Goal: Task Accomplishment & Management: Use online tool/utility

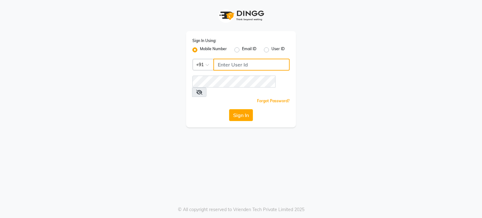
click at [229, 61] on input "Username" at bounding box center [251, 65] width 76 height 12
type input "9530666825"
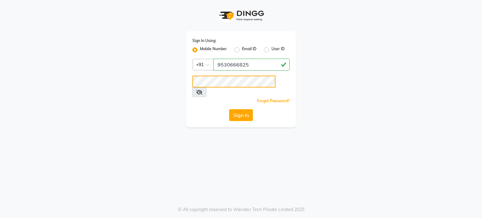
click at [229, 109] on button "Sign In" at bounding box center [241, 115] width 24 height 12
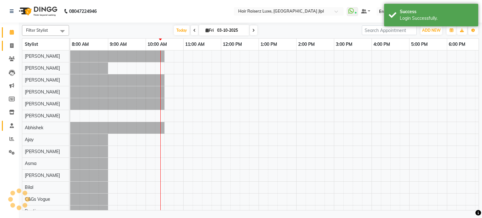
click at [11, 43] on icon at bounding box center [11, 45] width 3 height 5
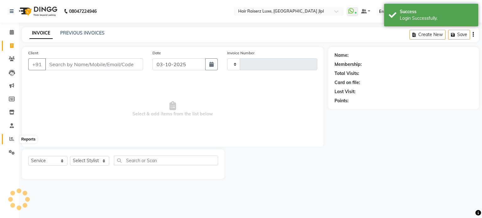
click at [12, 138] on icon at bounding box center [11, 138] width 5 height 5
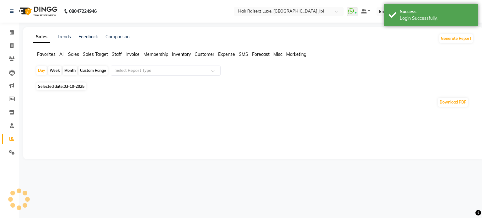
click at [94, 55] on span "Sales Target" at bounding box center [95, 54] width 25 height 6
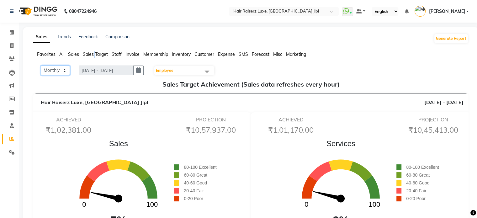
click at [67, 72] on select "Monthly Weekly" at bounding box center [55, 71] width 29 height 10
click at [66, 69] on select "Monthly Weekly" at bounding box center [55, 71] width 29 height 10
click at [65, 69] on select "Monthly Weekly" at bounding box center [55, 71] width 29 height 10
select select "Weekly"
click at [41, 66] on select "Monthly Weekly" at bounding box center [55, 71] width 29 height 10
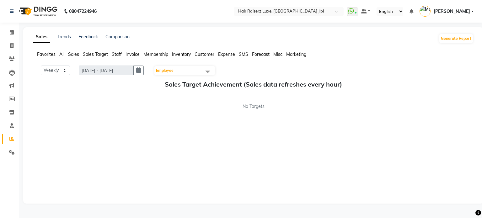
click at [189, 72] on span "Employee" at bounding box center [184, 70] width 61 height 9
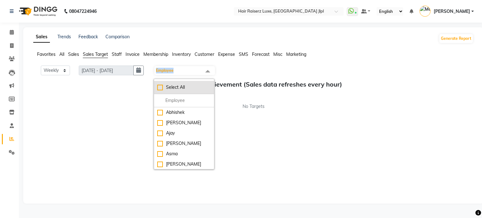
click at [163, 86] on div "Select All" at bounding box center [184, 87] width 54 height 7
checkbox input "true"
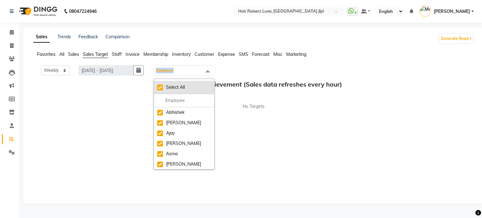
checkbox input "true"
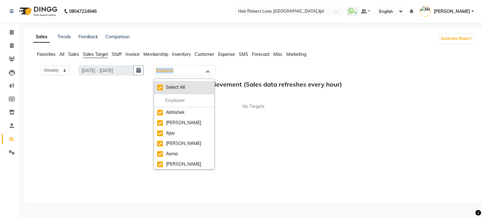
checkbox input "true"
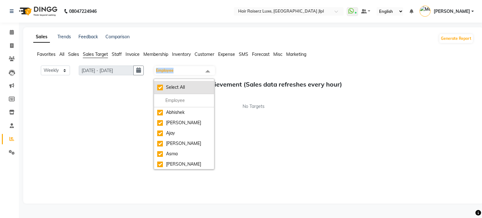
checkbox input "true"
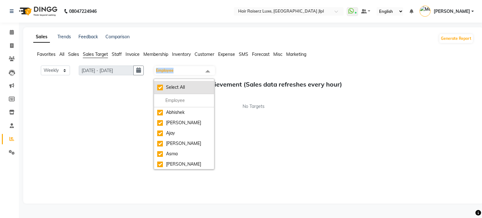
checkbox input "true"
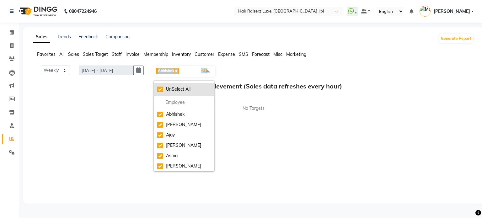
click at [163, 86] on div "UnSelect All" at bounding box center [184, 89] width 54 height 7
checkbox input "false"
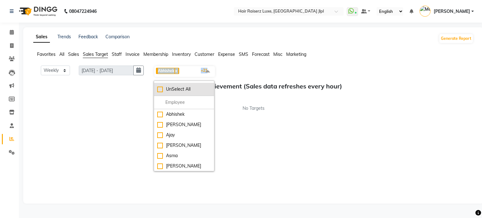
checkbox input "false"
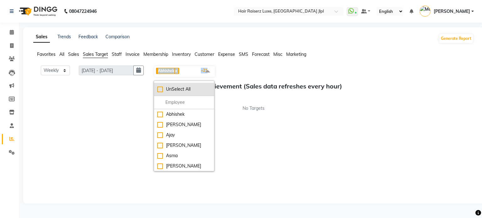
checkbox input "false"
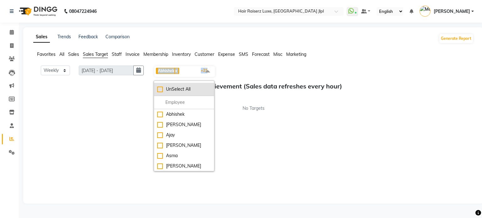
checkbox input "false"
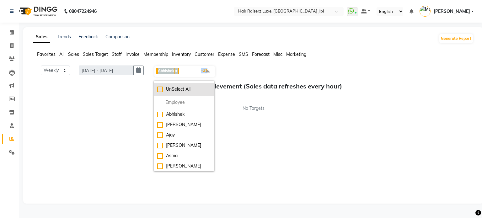
checkbox input "false"
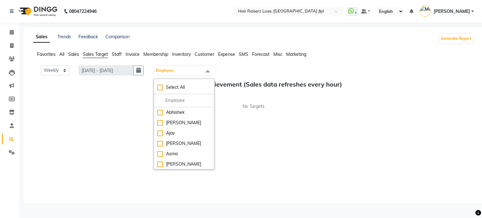
click at [231, 68] on div "Monthly Weekly [DATE] - [DATE] Employee Select All [PERSON_NAME] [PERSON_NAME] …" at bounding box center [253, 71] width 435 height 10
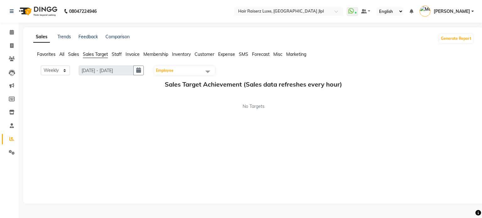
click at [231, 68] on div "Monthly Weekly [DATE] - [DATE] Employee Select All [PERSON_NAME] [PERSON_NAME] …" at bounding box center [253, 71] width 435 height 10
click at [67, 70] on select "Monthly Weekly" at bounding box center [55, 71] width 29 height 10
select select "Monthly"
click at [41, 66] on select "Monthly Weekly" at bounding box center [55, 71] width 29 height 10
drag, startPoint x: 64, startPoint y: 75, endPoint x: 60, endPoint y: 82, distance: 8.2
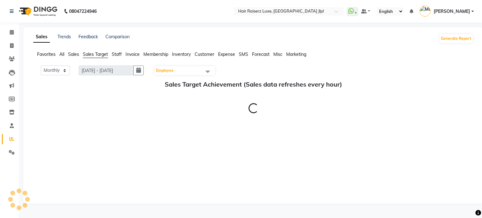
click at [60, 82] on h5 "Sales Target Achievement (Sales data refreshes every hour)" at bounding box center [253, 85] width 430 height 8
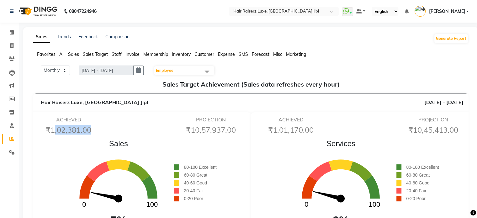
drag, startPoint x: 50, startPoint y: 127, endPoint x: 86, endPoint y: 124, distance: 36.2
click at [86, 124] on div "ACHIEVED ₹1,02,381.00" at bounding box center [68, 127] width 71 height 20
click at [118, 54] on span "Staff" at bounding box center [117, 54] width 10 height 6
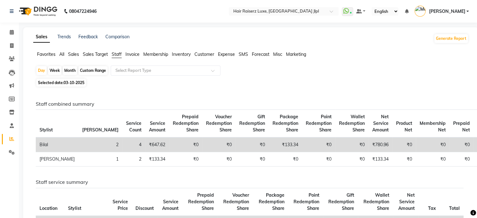
click at [70, 72] on div "Month" at bounding box center [70, 70] width 14 height 9
click at [73, 74] on div "Month" at bounding box center [70, 70] width 14 height 9
select select "10"
select select "2025"
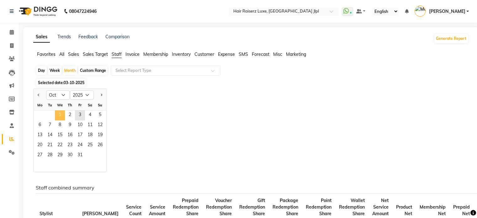
click at [59, 115] on span "1" at bounding box center [60, 115] width 10 height 10
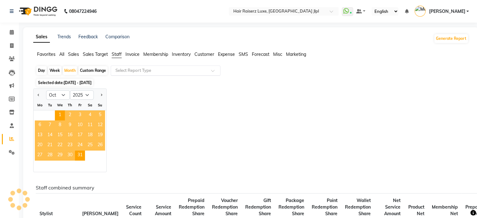
click at [153, 69] on input "text" at bounding box center [159, 70] width 90 height 6
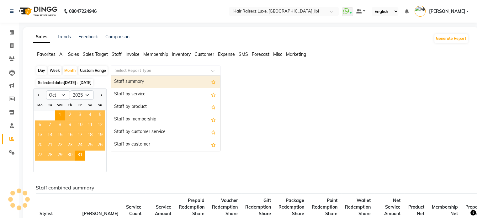
click at [147, 82] on div "Staff summary" at bounding box center [165, 82] width 109 height 13
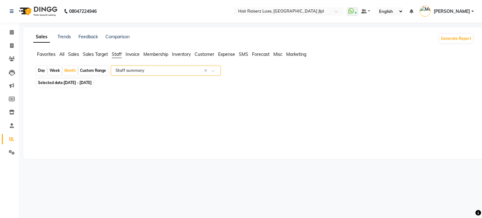
click at [155, 71] on input "text" at bounding box center [159, 70] width 90 height 6
click at [336, 81] on div "Selected date: [DATE] - [DATE]" at bounding box center [255, 82] width 438 height 7
select select "filtered_report"
select select "csv"
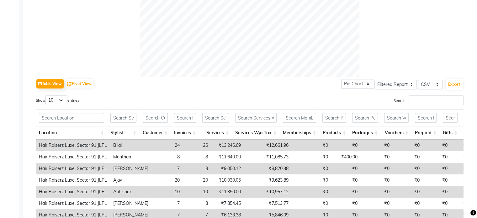
scroll to position [338, 0]
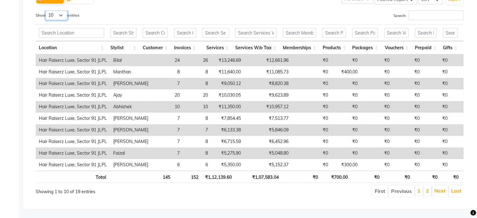
click at [63, 10] on select "10 25 50 100" at bounding box center [56, 15] width 22 height 10
select select "25"
click at [46, 10] on select "10 25 50 100" at bounding box center [56, 15] width 22 height 10
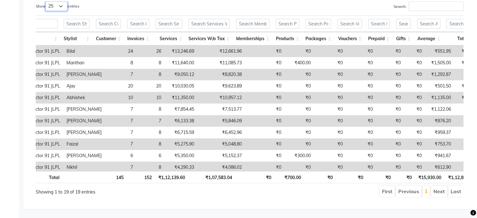
scroll to position [0, 0]
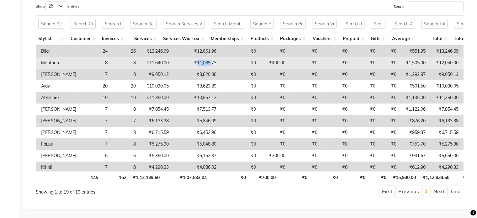
drag, startPoint x: 187, startPoint y: 62, endPoint x: 202, endPoint y: 62, distance: 14.7
click at [202, 62] on td "₹11,085.73" at bounding box center [196, 63] width 48 height 12
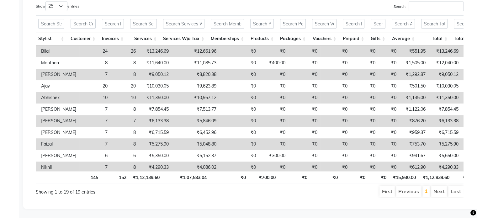
click at [192, 77] on td "₹8,820.38" at bounding box center [196, 75] width 48 height 12
drag, startPoint x: 187, startPoint y: 72, endPoint x: 203, endPoint y: 75, distance: 16.2
click at [203, 75] on td "₹8,820.38" at bounding box center [196, 75] width 48 height 12
click at [194, 97] on td "₹10,957.12" at bounding box center [196, 98] width 48 height 12
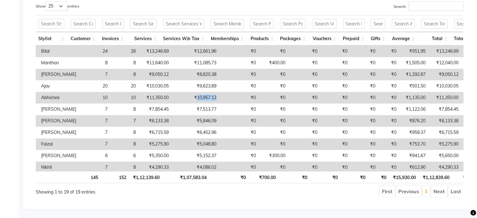
click at [194, 97] on td "₹10,957.12" at bounding box center [196, 98] width 48 height 12
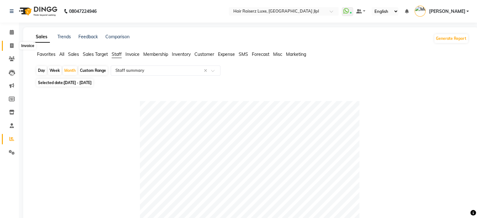
click at [13, 43] on span at bounding box center [11, 45] width 11 height 7
select select "service"
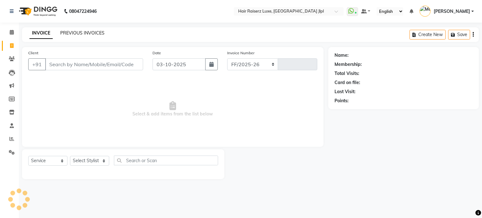
select select "5409"
type input "3754"
click at [74, 33] on link "PREVIOUS INVOICES" at bounding box center [82, 33] width 44 height 6
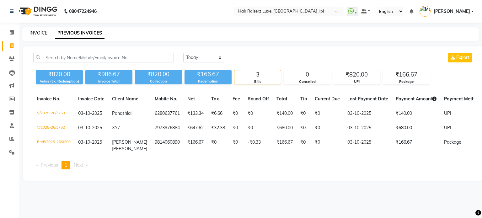
click at [44, 32] on link "INVOICE" at bounding box center [38, 33] width 18 height 6
select select "service"
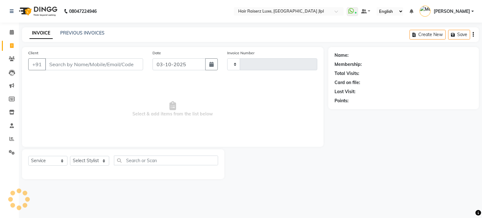
type input "3754"
select select "5409"
click at [84, 33] on link "PREVIOUS INVOICES" at bounding box center [82, 33] width 44 height 6
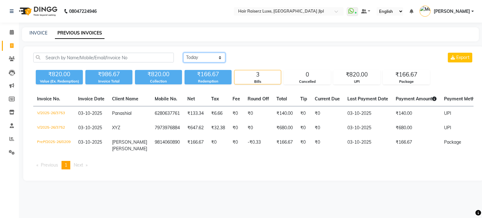
click at [198, 60] on select "[DATE] [DATE] Custom Range" at bounding box center [204, 58] width 42 height 10
select select "[DATE]"
click at [183, 53] on select "[DATE] [DATE] Custom Range" at bounding box center [204, 58] width 42 height 10
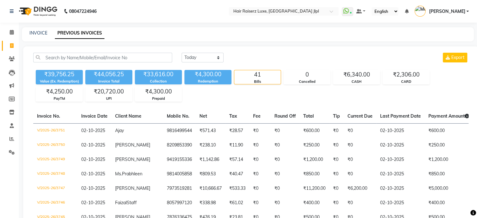
drag, startPoint x: 147, startPoint y: 75, endPoint x: 155, endPoint y: 73, distance: 7.6
click at [152, 74] on div "₹33,616.00" at bounding box center [158, 74] width 47 height 9
click at [168, 72] on div "₹33,616.00" at bounding box center [158, 74] width 47 height 9
click at [165, 74] on div "₹33,616.00" at bounding box center [158, 74] width 47 height 9
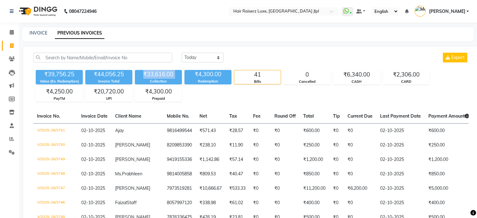
click at [165, 74] on div "₹33,616.00" at bounding box center [158, 74] width 47 height 9
click at [15, 49] on span at bounding box center [11, 45] width 11 height 7
select select "service"
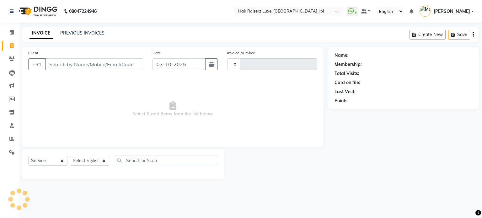
type input "3754"
select select "5409"
click at [14, 58] on span at bounding box center [11, 59] width 11 height 7
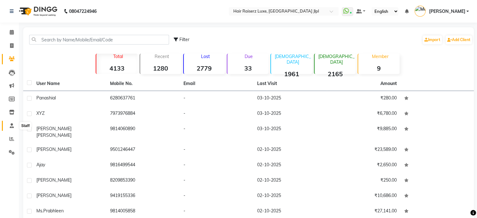
click at [8, 126] on span at bounding box center [11, 125] width 11 height 7
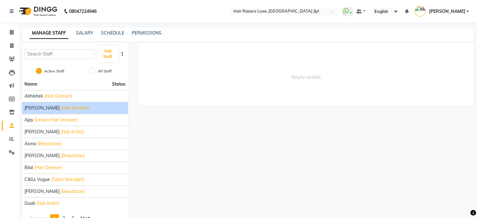
scroll to position [19, 0]
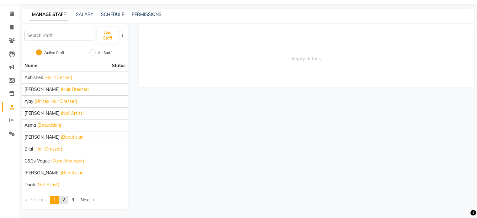
click at [64, 197] on span "2" at bounding box center [63, 200] width 3 height 6
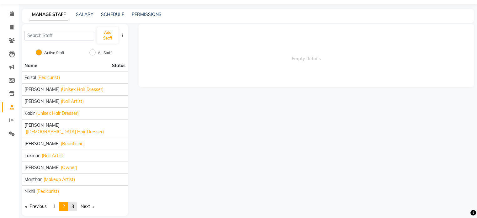
click at [76, 202] on link "page 3" at bounding box center [72, 206] width 9 height 8
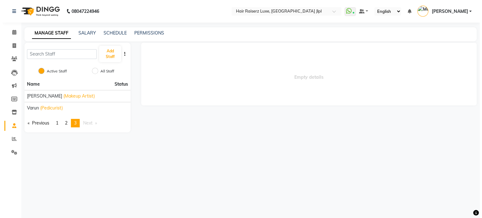
scroll to position [0, 0]
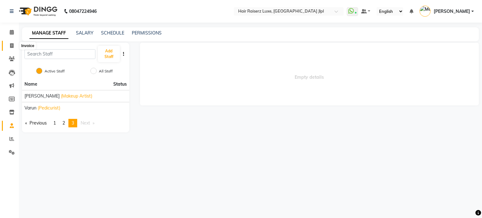
drag, startPoint x: 14, startPoint y: 47, endPoint x: 21, endPoint y: 46, distance: 7.7
click at [14, 47] on span at bounding box center [11, 45] width 11 height 7
select select "service"
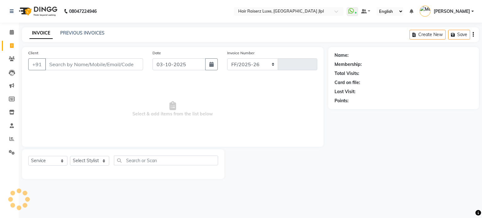
select select "5409"
type input "3754"
click at [68, 32] on link "PREVIOUS INVOICES" at bounding box center [82, 33] width 44 height 6
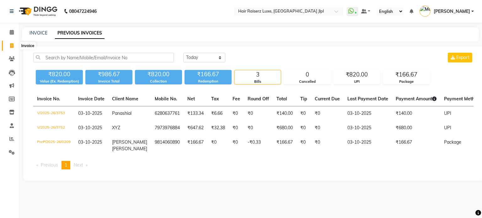
click at [11, 45] on icon at bounding box center [11, 45] width 3 height 5
select select "service"
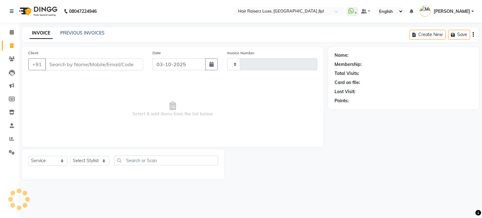
type input "3754"
select select "5409"
